Goal: Navigation & Orientation: Find specific page/section

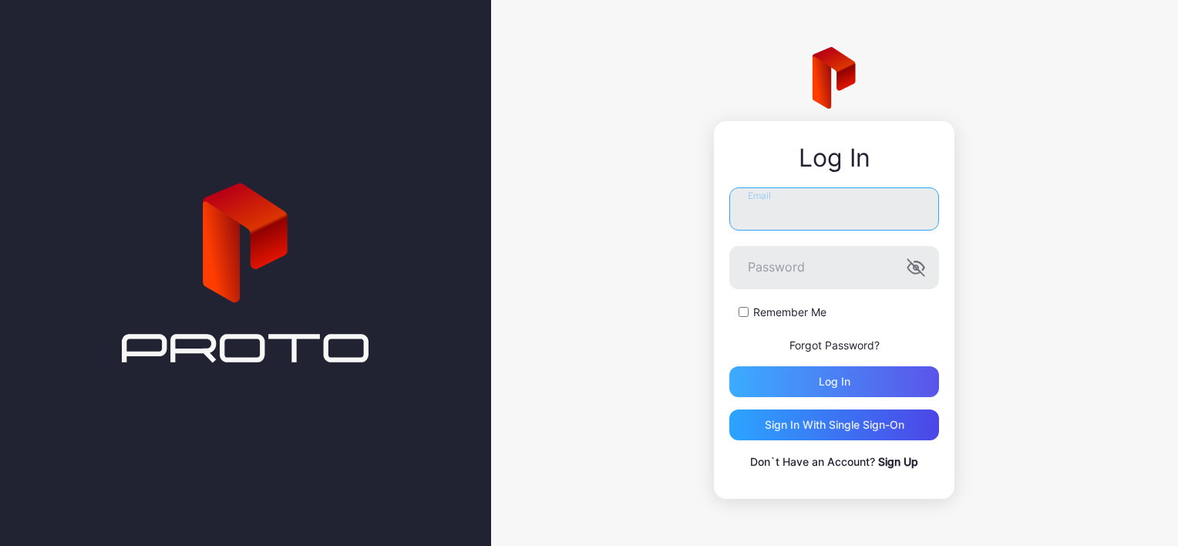
type input "**********"
click at [791, 375] on div "Log in" at bounding box center [834, 381] width 210 height 31
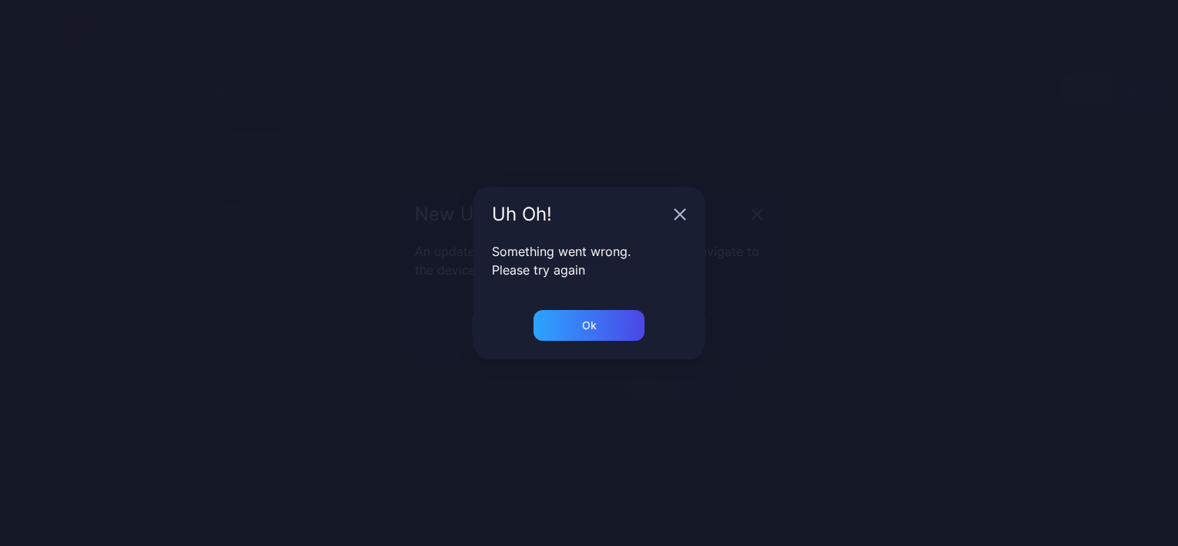
click at [675, 221] on div "Uh Oh!" at bounding box center [588, 214] width 231 height 55
click at [678, 219] on icon "button" at bounding box center [680, 214] width 12 height 12
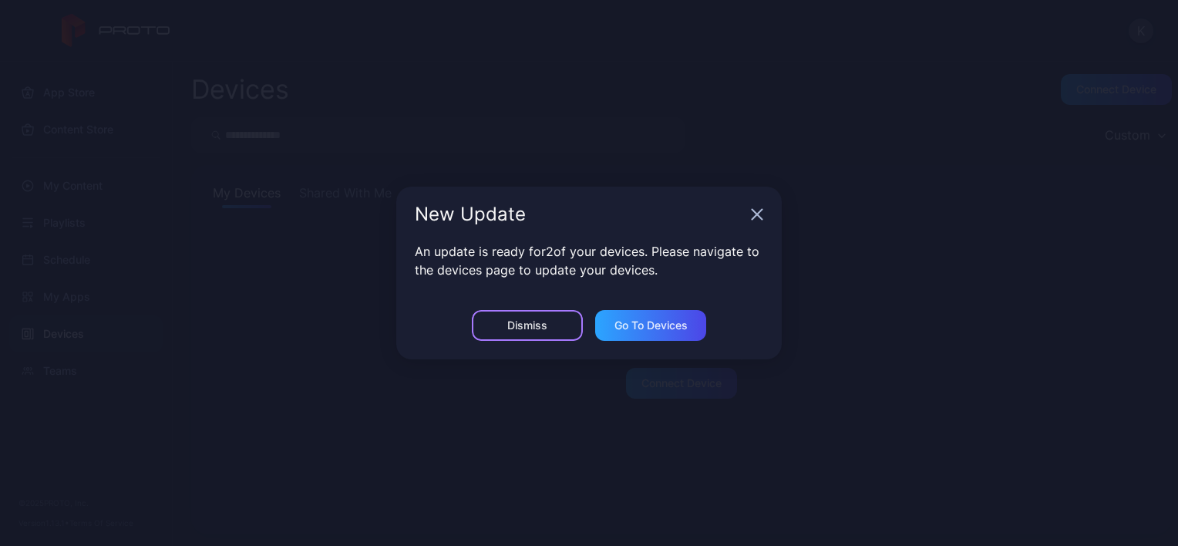
click at [539, 327] on div "Dismiss" at bounding box center [527, 325] width 40 height 12
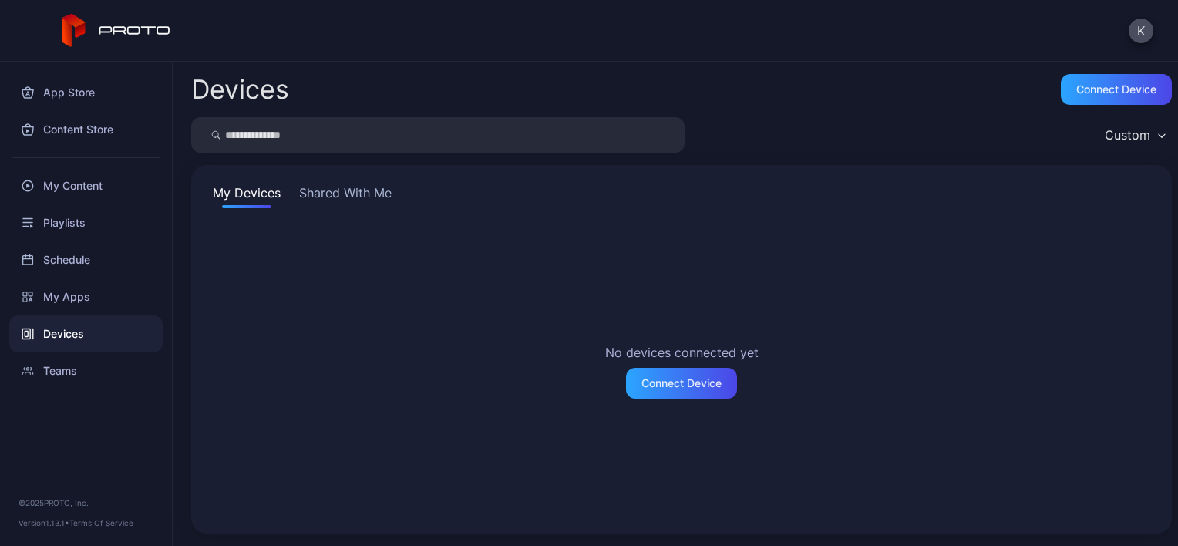
click at [344, 193] on button "Shared With Me" at bounding box center [345, 195] width 99 height 25
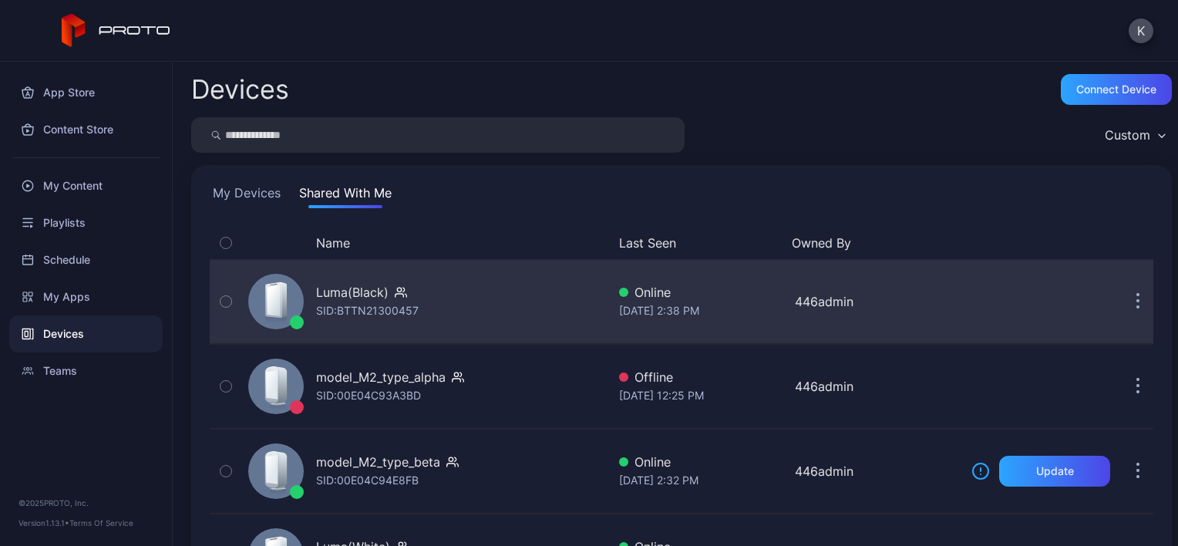
scroll to position [166, 0]
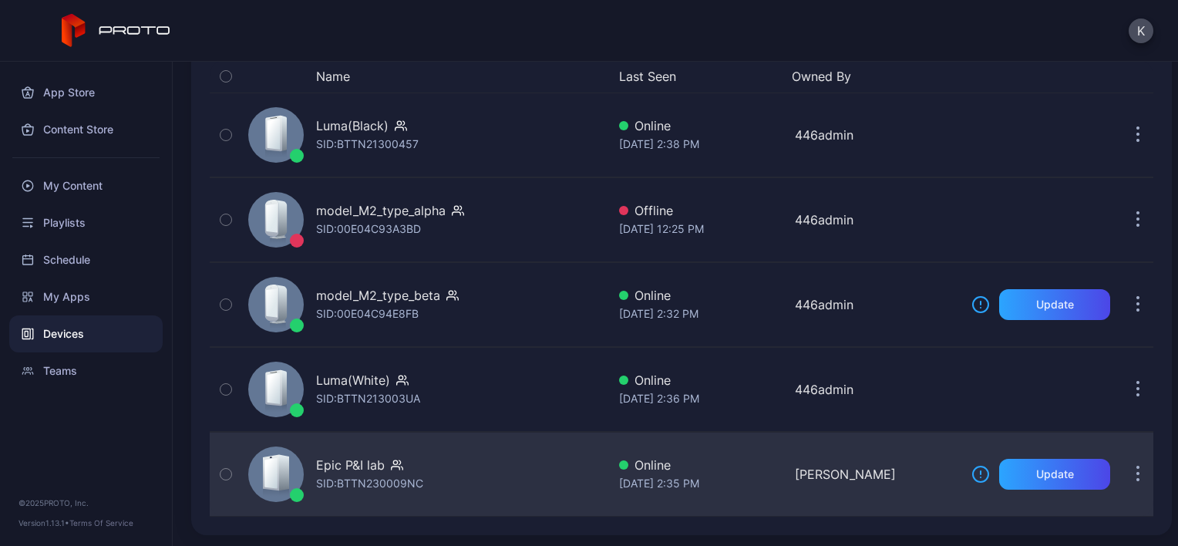
click at [378, 469] on div "Epic P&I lab" at bounding box center [350, 464] width 69 height 18
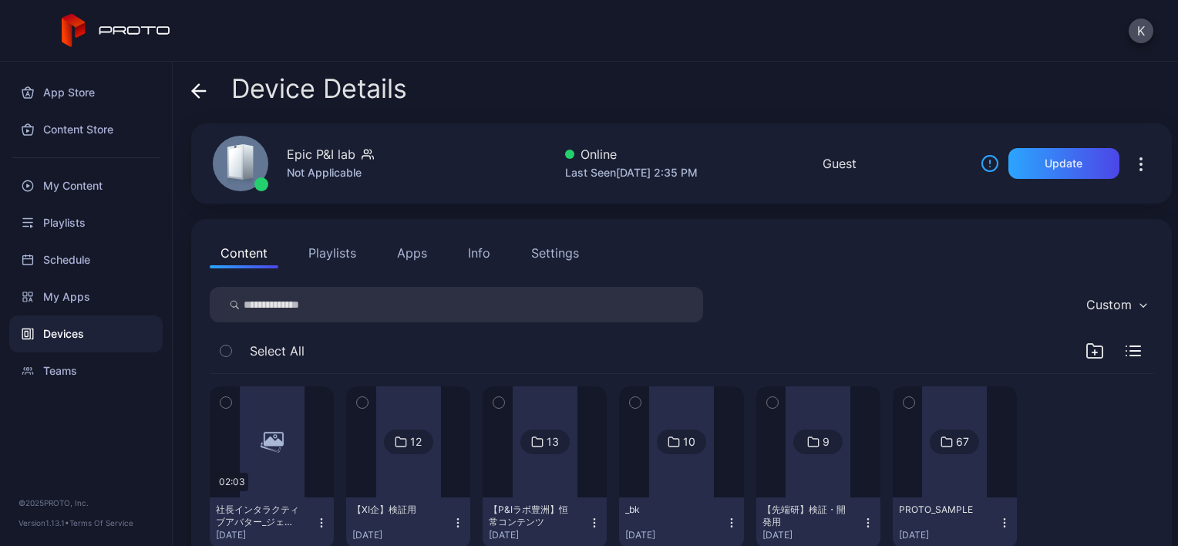
scroll to position [44, 0]
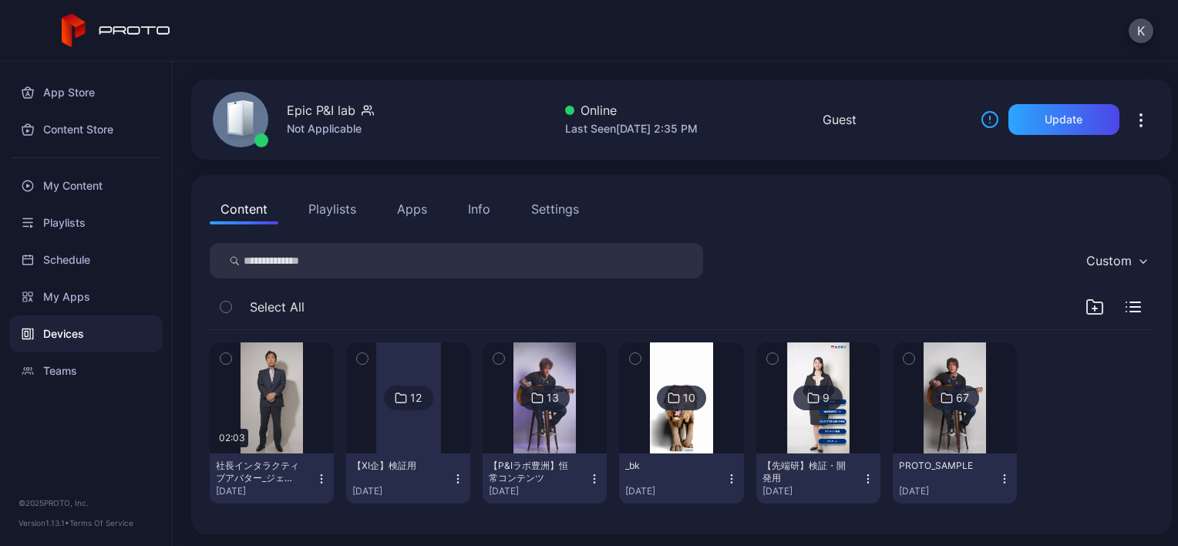
click at [547, 383] on img at bounding box center [544, 397] width 62 height 111
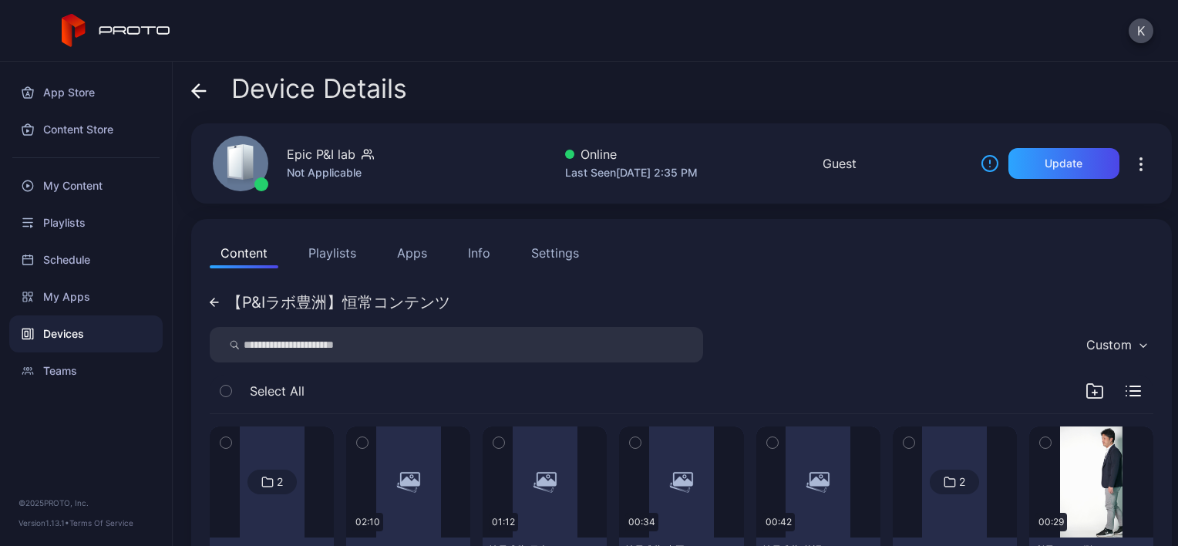
scroll to position [258, 0]
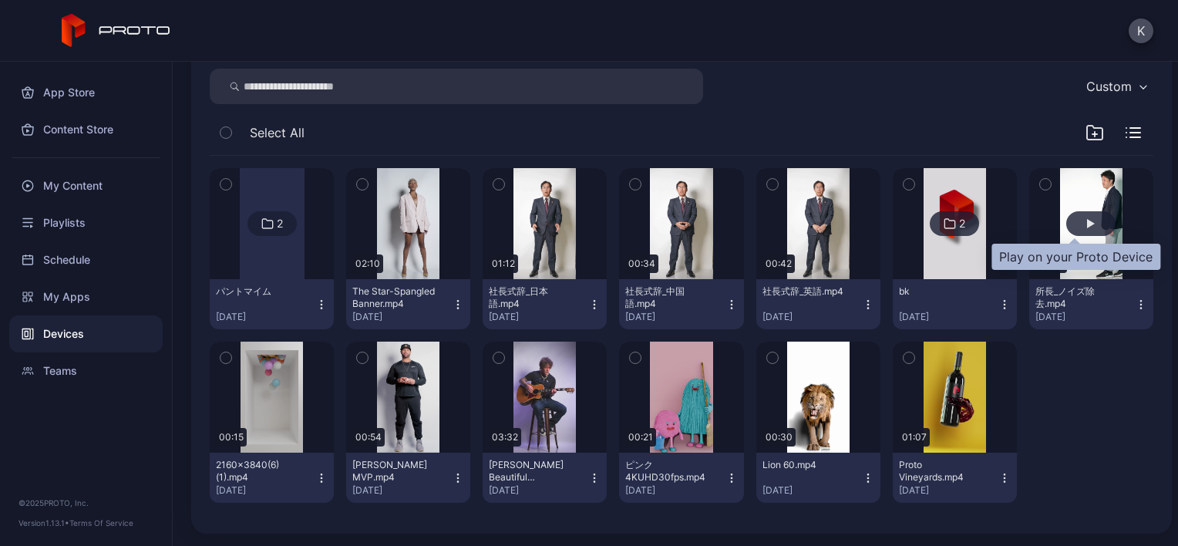
click at [1082, 221] on div "button" at bounding box center [1090, 223] width 49 height 25
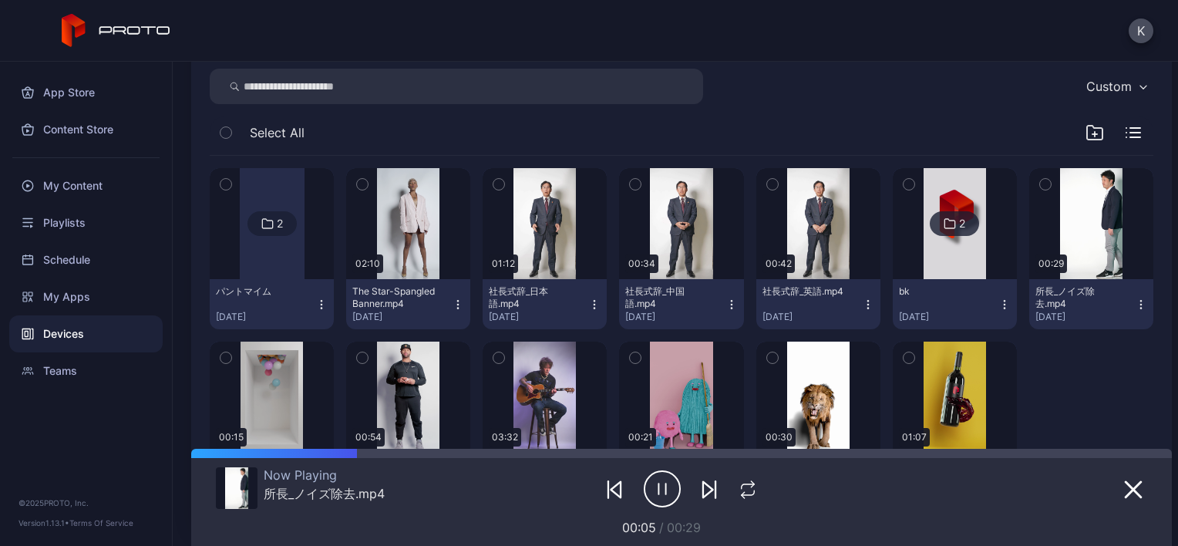
click at [654, 492] on icon "button" at bounding box center [662, 488] width 37 height 39
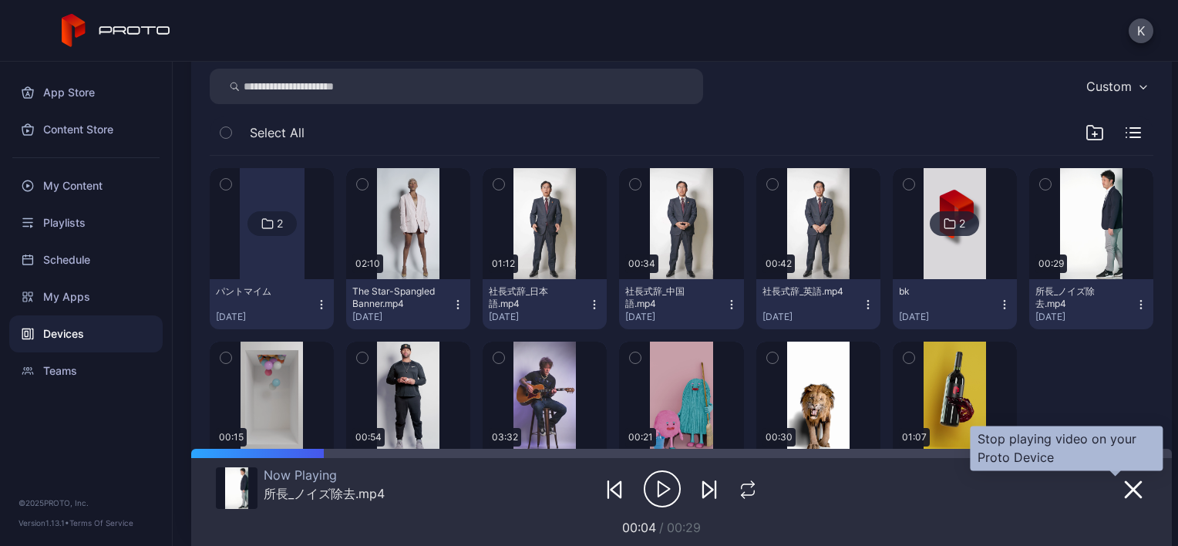
click at [1125, 487] on icon "button" at bounding box center [1132, 489] width 15 height 15
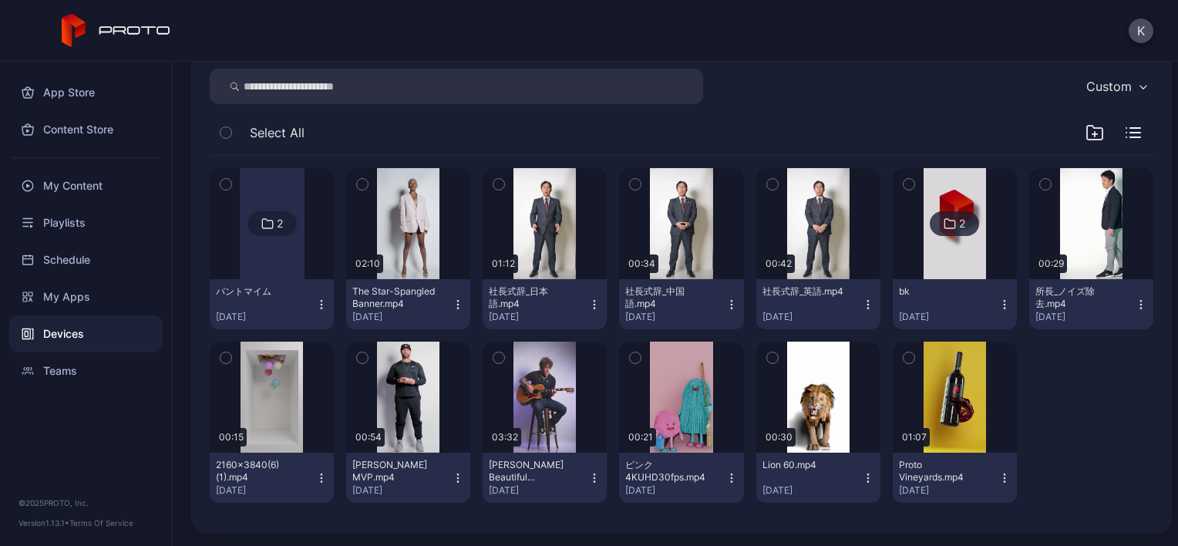
scroll to position [0, 0]
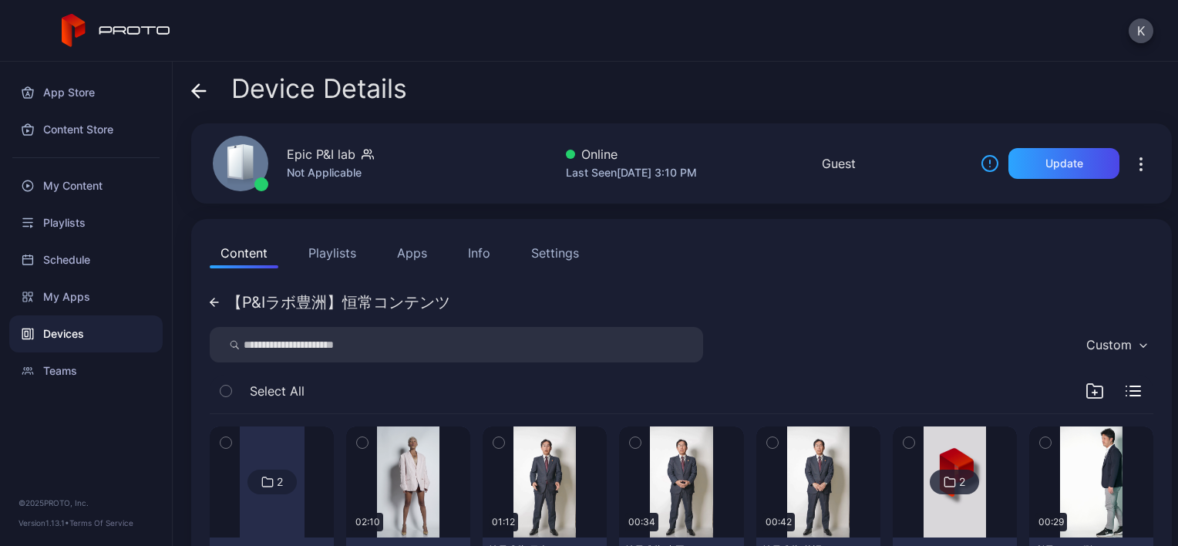
click at [409, 250] on button "Apps" at bounding box center [412, 252] width 52 height 31
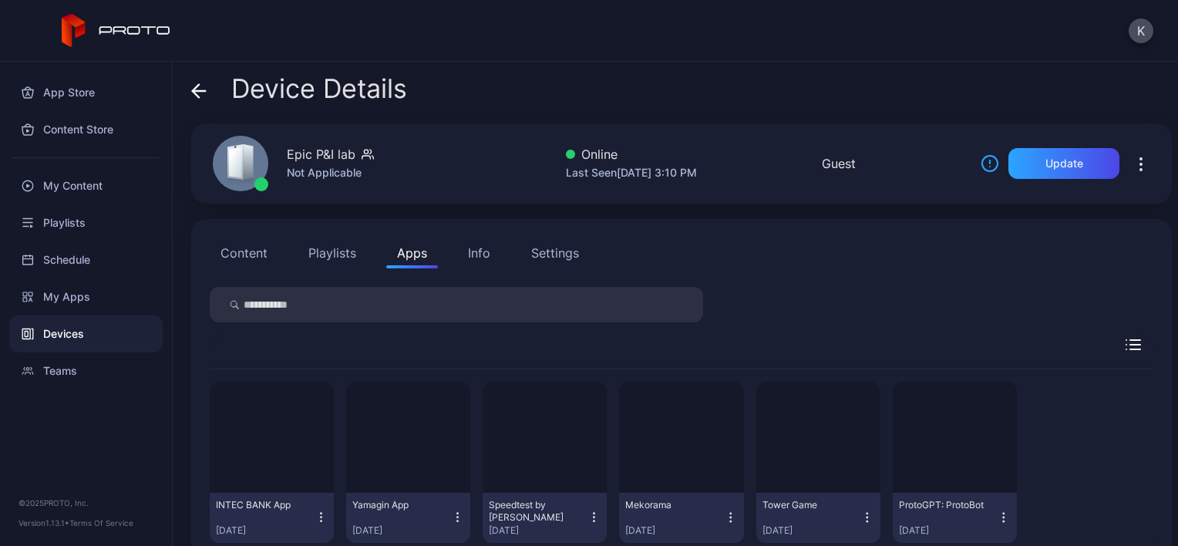
scroll to position [40, 0]
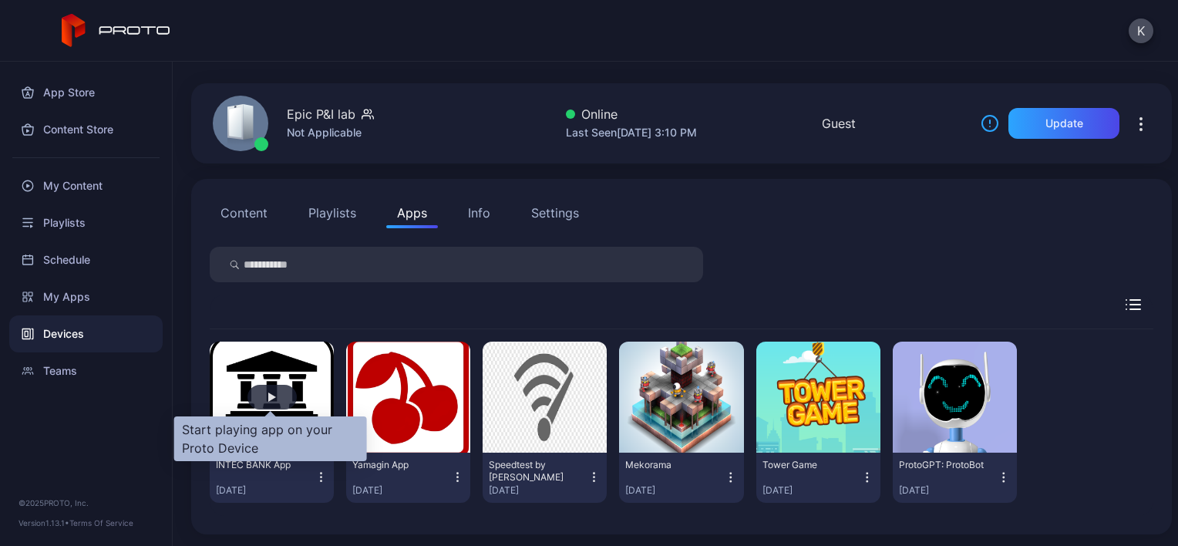
click at [262, 400] on div "button" at bounding box center [271, 397] width 49 height 25
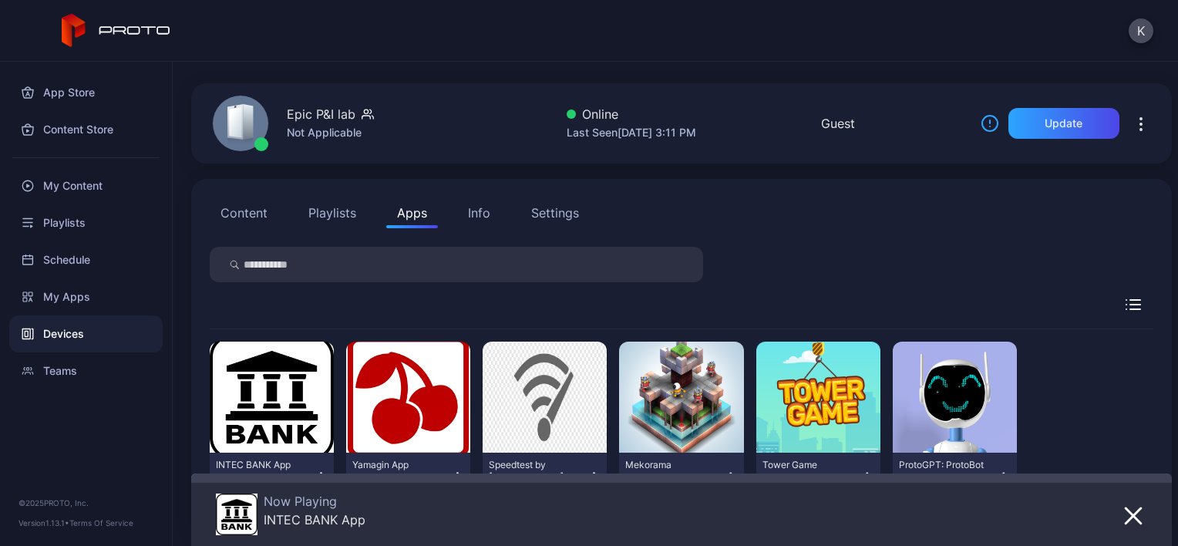
click at [338, 208] on button "Playlists" at bounding box center [331, 212] width 69 height 31
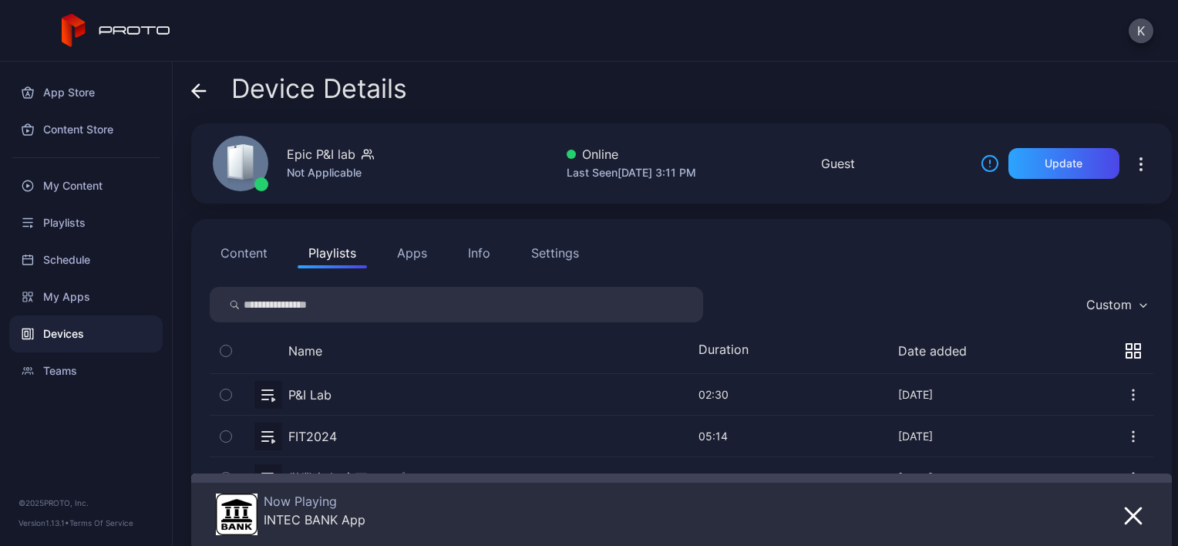
scroll to position [97, 0]
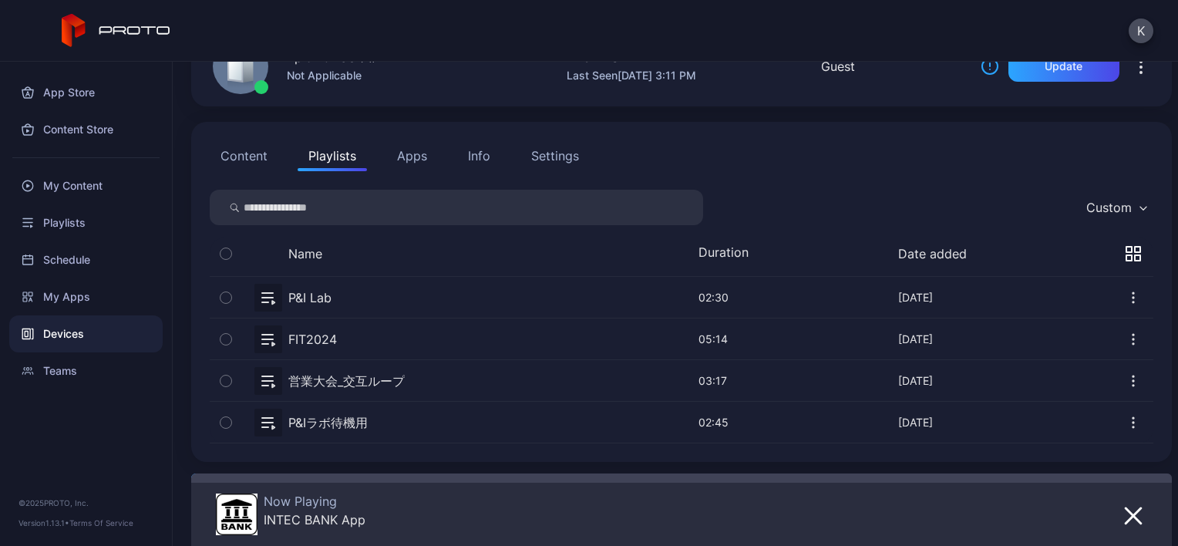
click at [256, 144] on button "Content" at bounding box center [244, 155] width 69 height 31
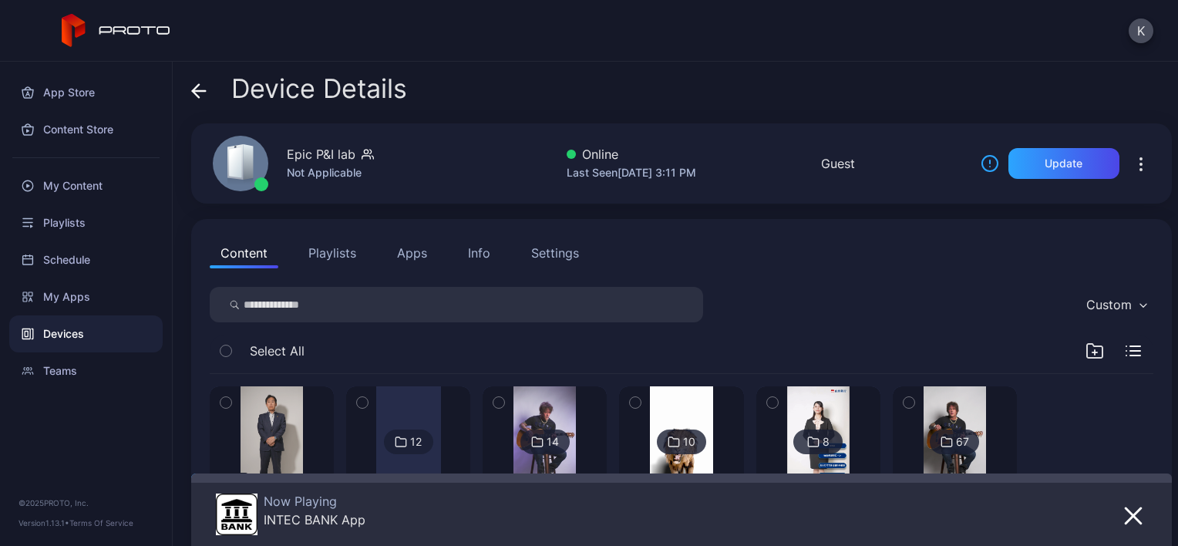
scroll to position [117, 0]
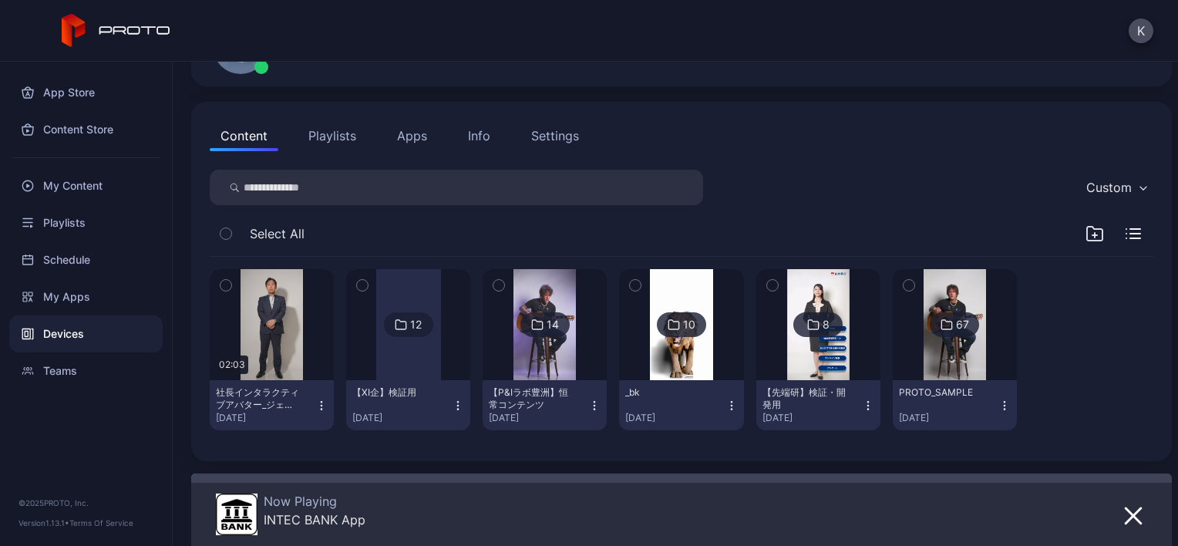
click at [546, 325] on div "14" at bounding box center [552, 325] width 12 height 14
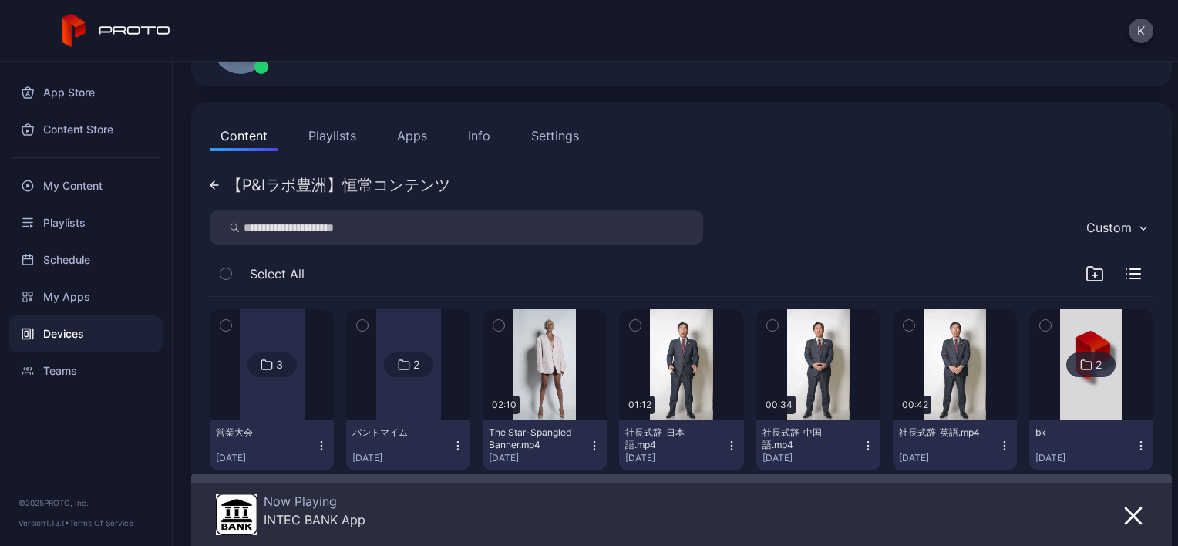
scroll to position [342, 0]
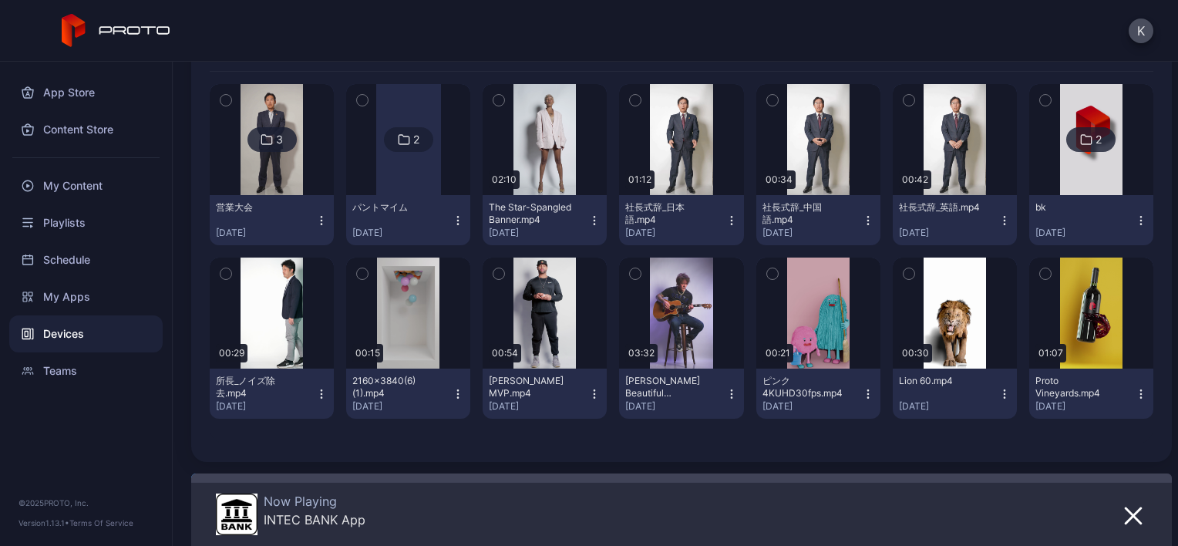
click at [277, 128] on div "3" at bounding box center [271, 139] width 49 height 25
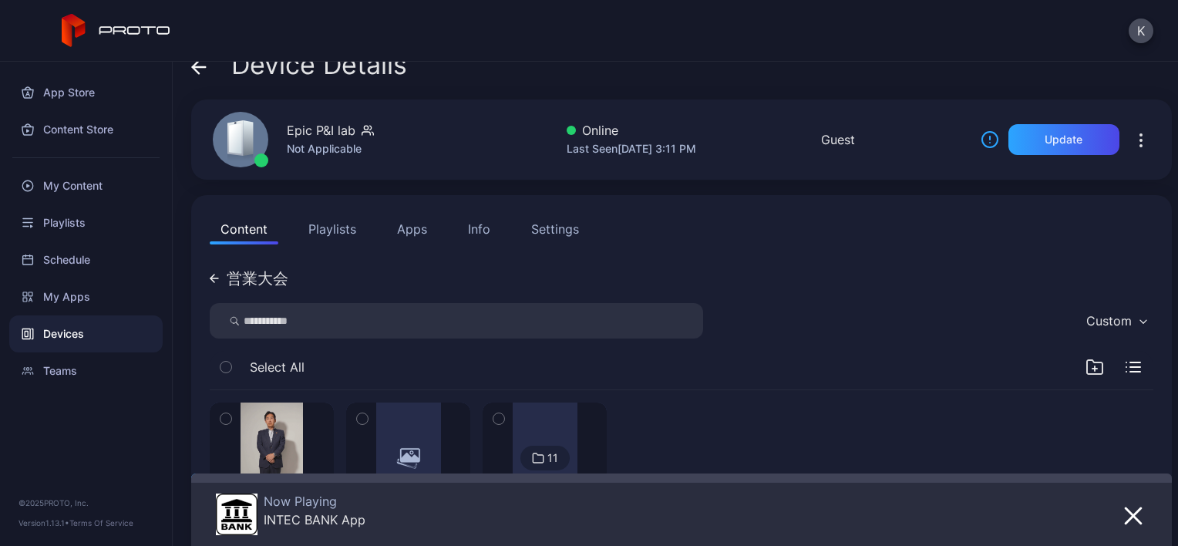
scroll to position [157, 0]
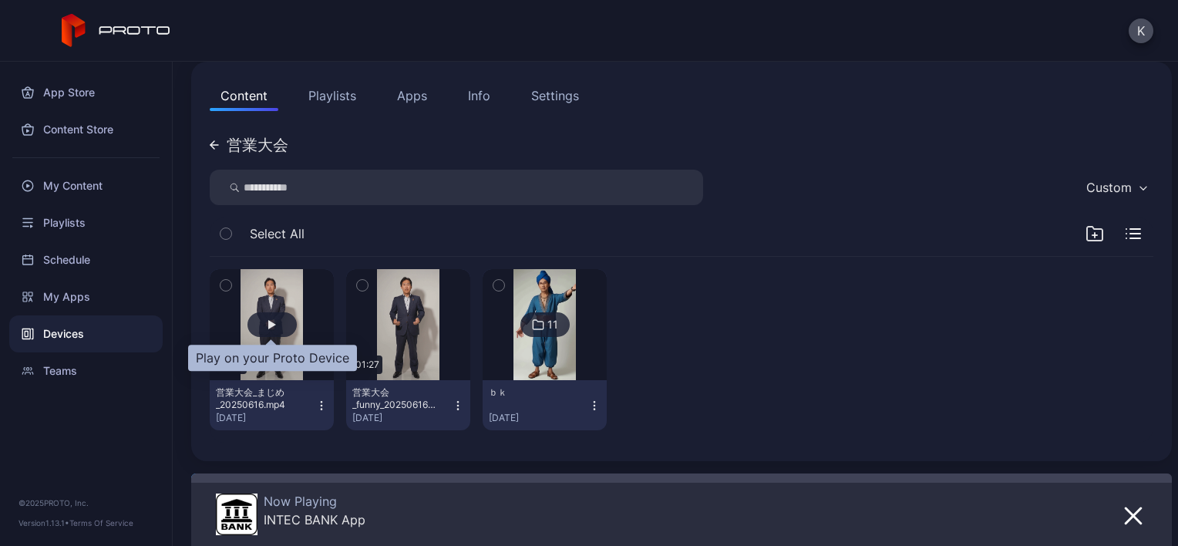
click at [278, 321] on div "button" at bounding box center [271, 324] width 49 height 25
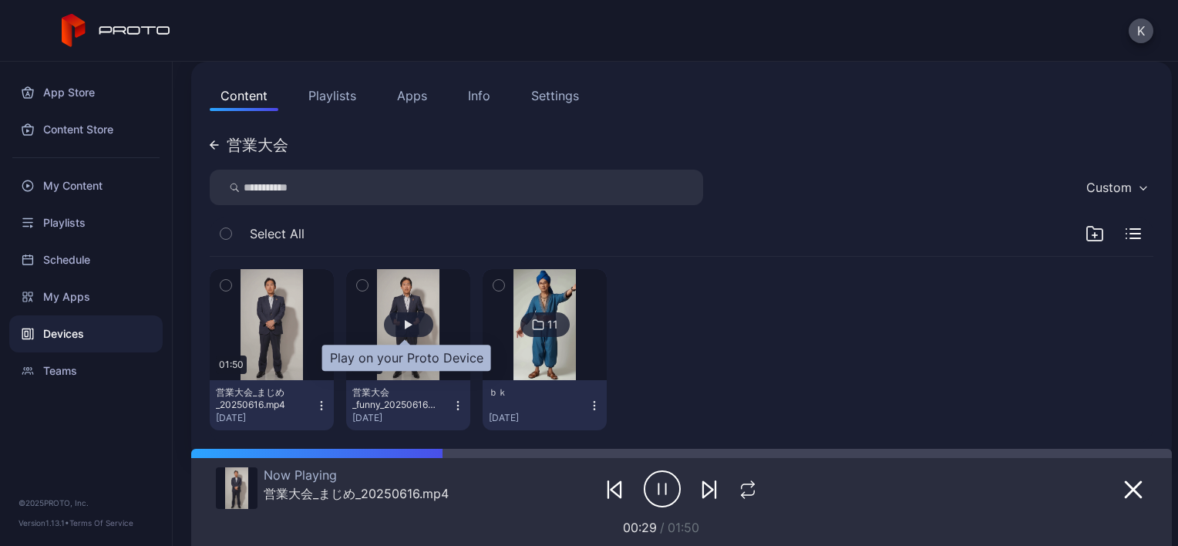
click at [406, 318] on div "button" at bounding box center [408, 324] width 49 height 25
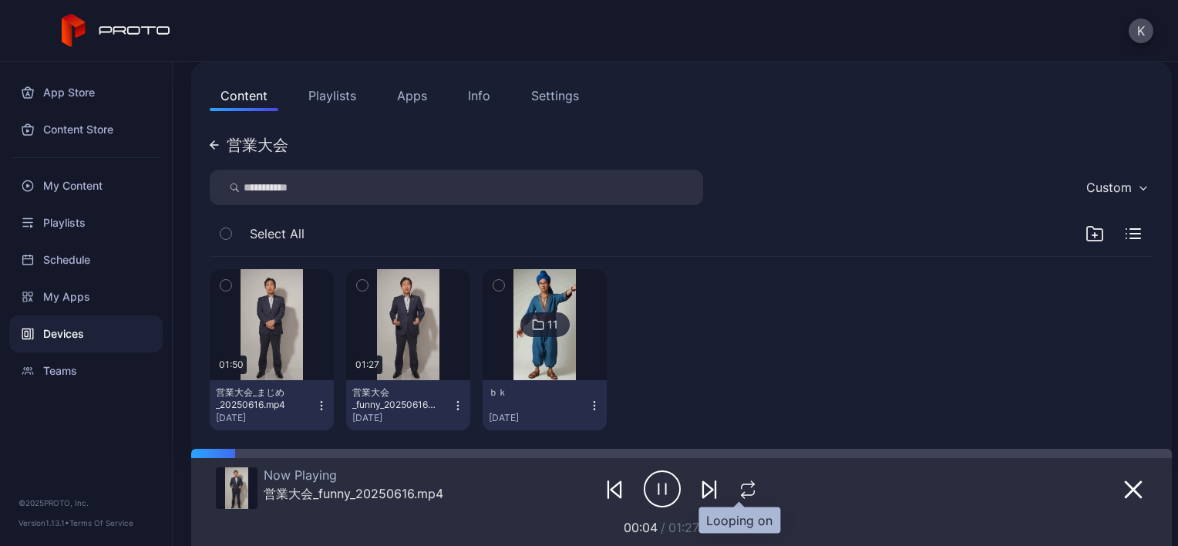
click at [743, 491] on icon "button" at bounding box center [748, 489] width 20 height 18
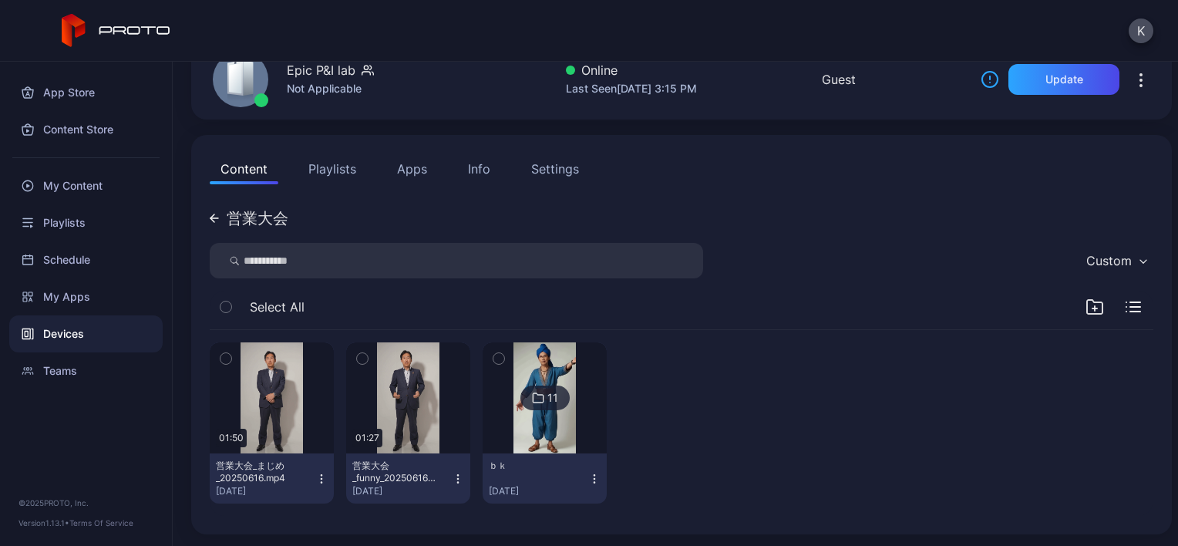
scroll to position [0, 0]
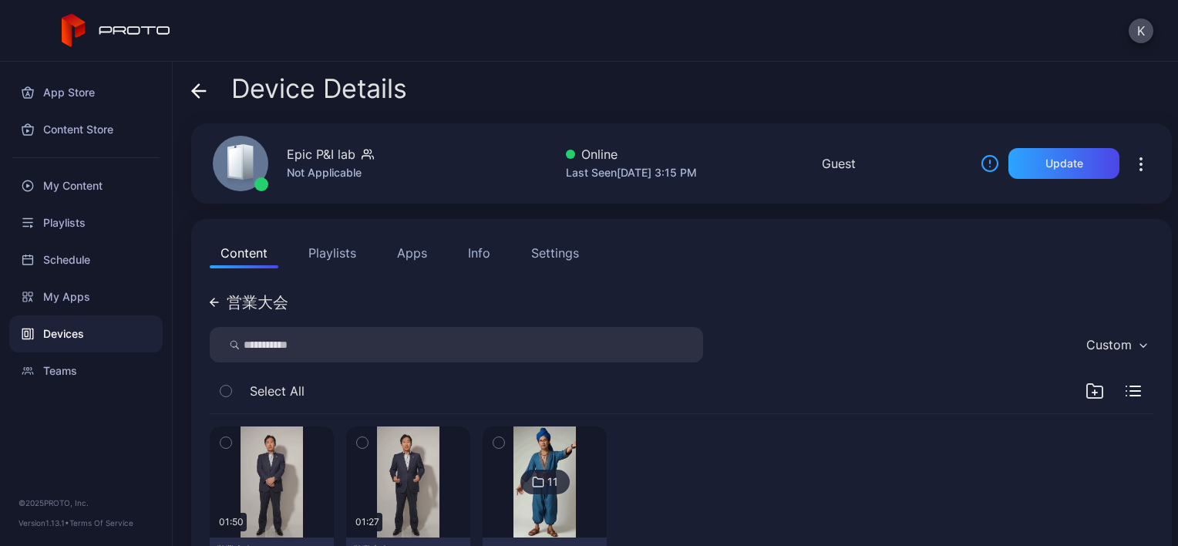
click at [203, 100] on span at bounding box center [198, 88] width 15 height 29
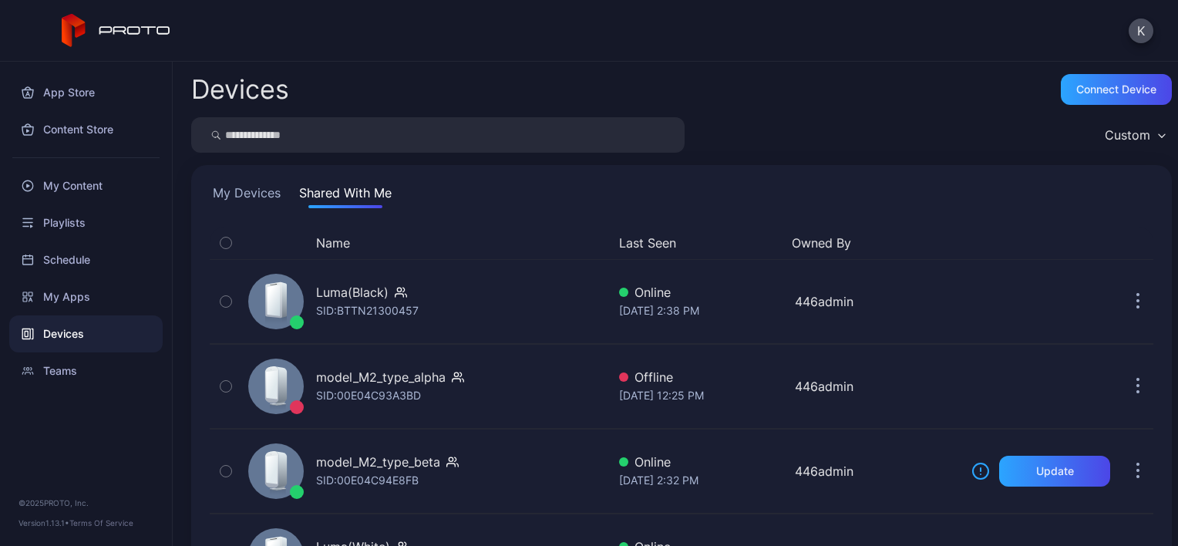
scroll to position [166, 0]
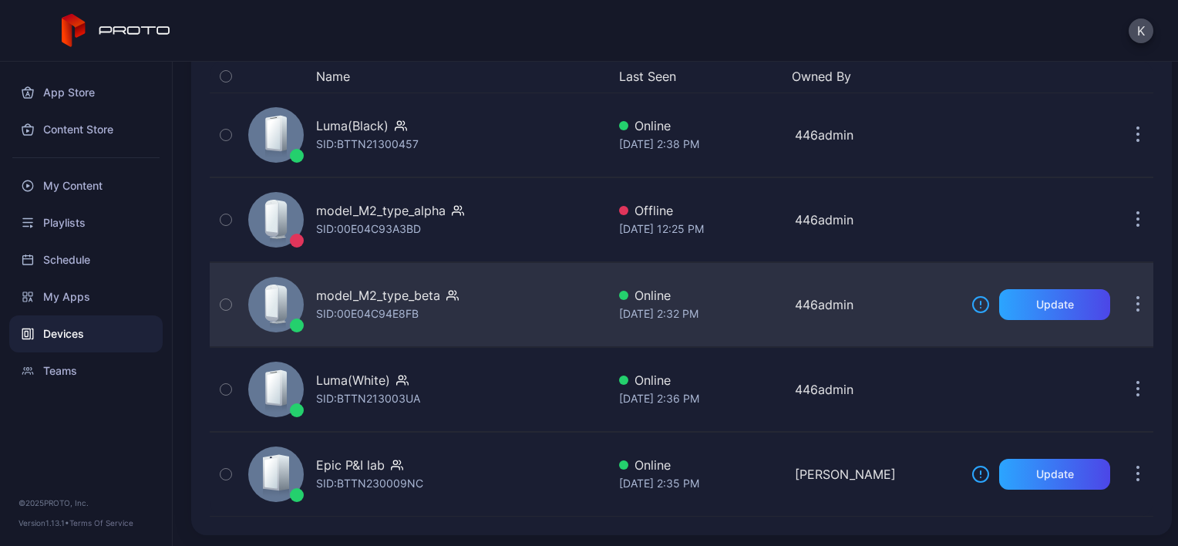
click at [400, 297] on div "model_M2_type_beta" at bounding box center [378, 295] width 124 height 18
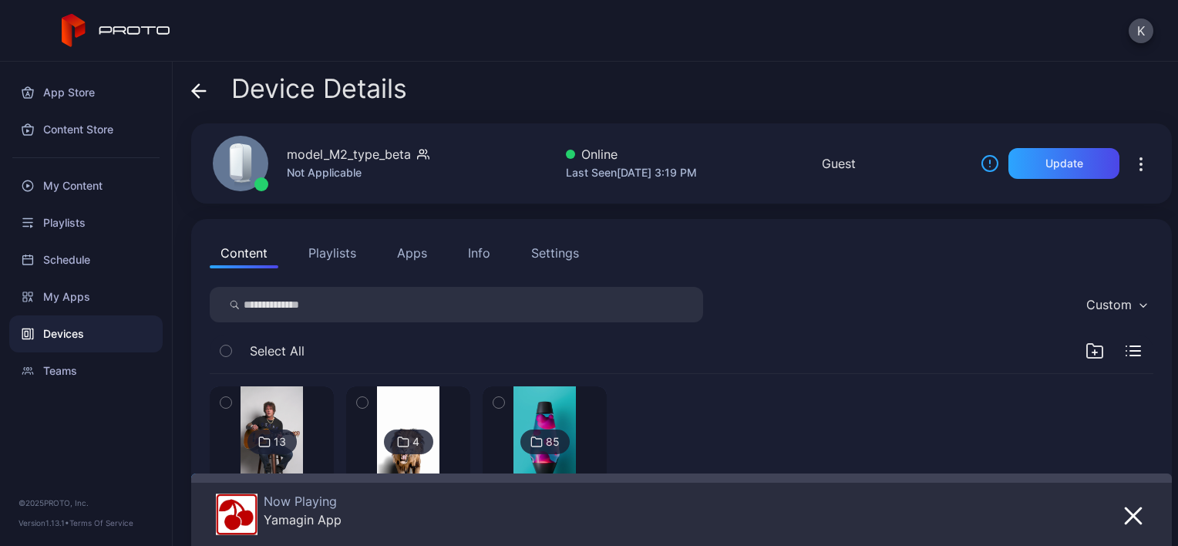
click at [409, 245] on button "Apps" at bounding box center [412, 252] width 52 height 31
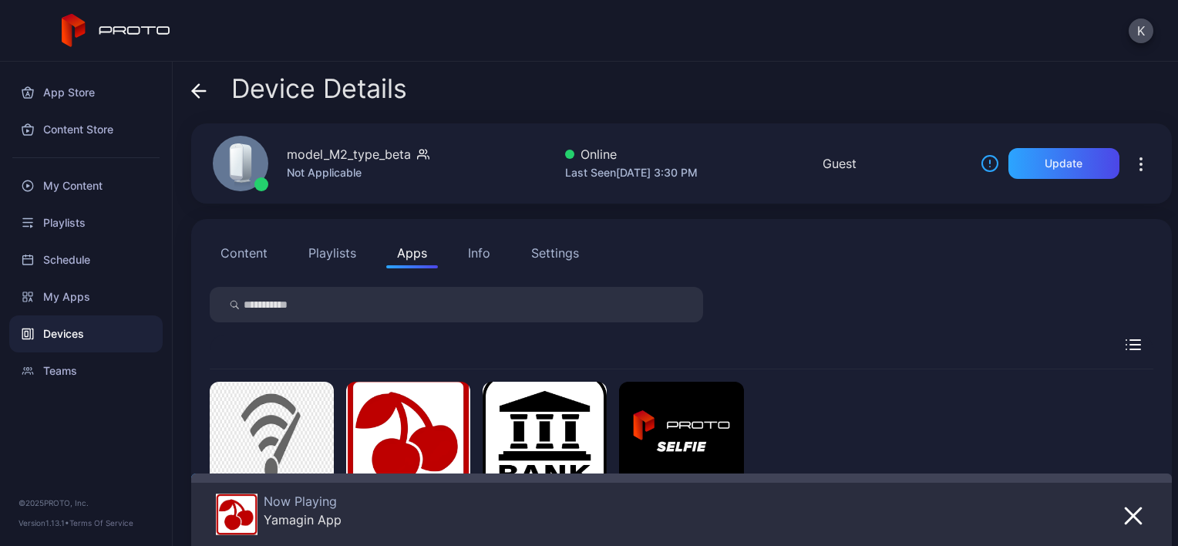
click at [245, 247] on button "Content" at bounding box center [244, 252] width 69 height 31
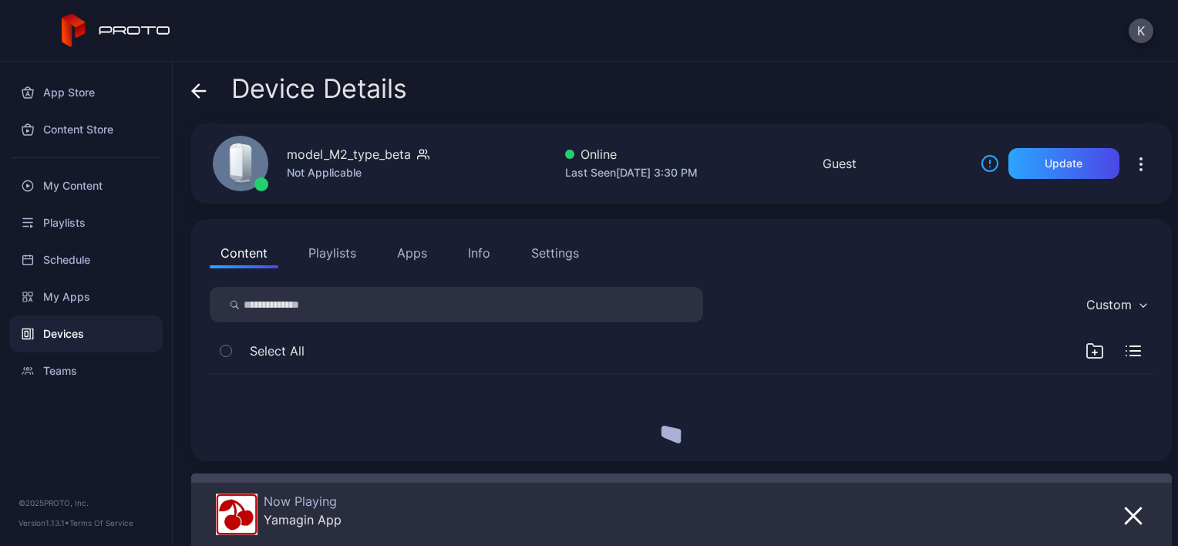
click at [245, 247] on button "Content" at bounding box center [244, 252] width 69 height 31
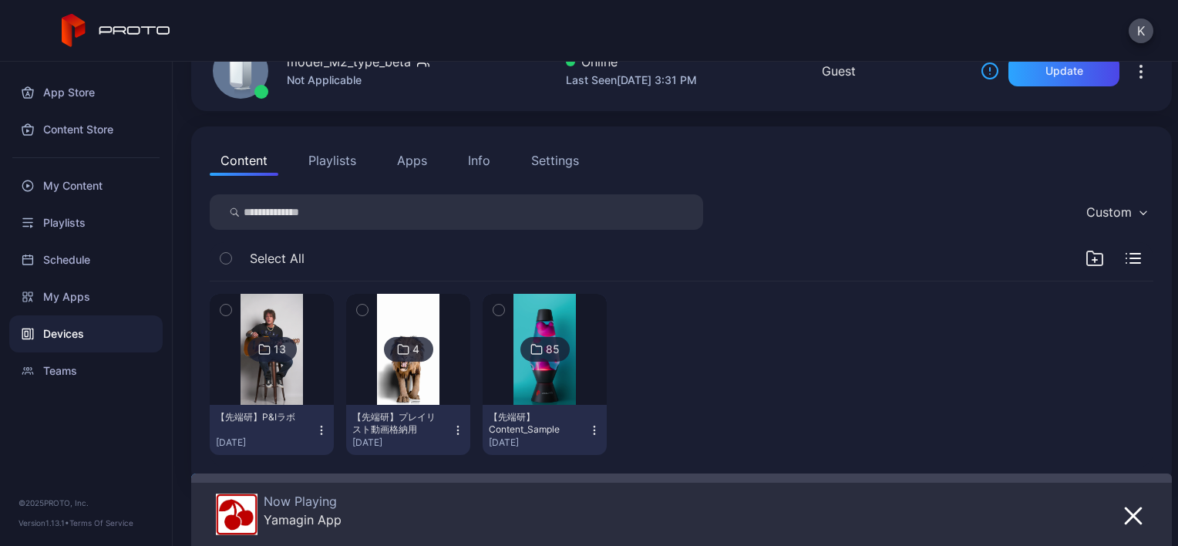
scroll to position [44, 0]
